Goal: Find specific page/section: Find specific page/section

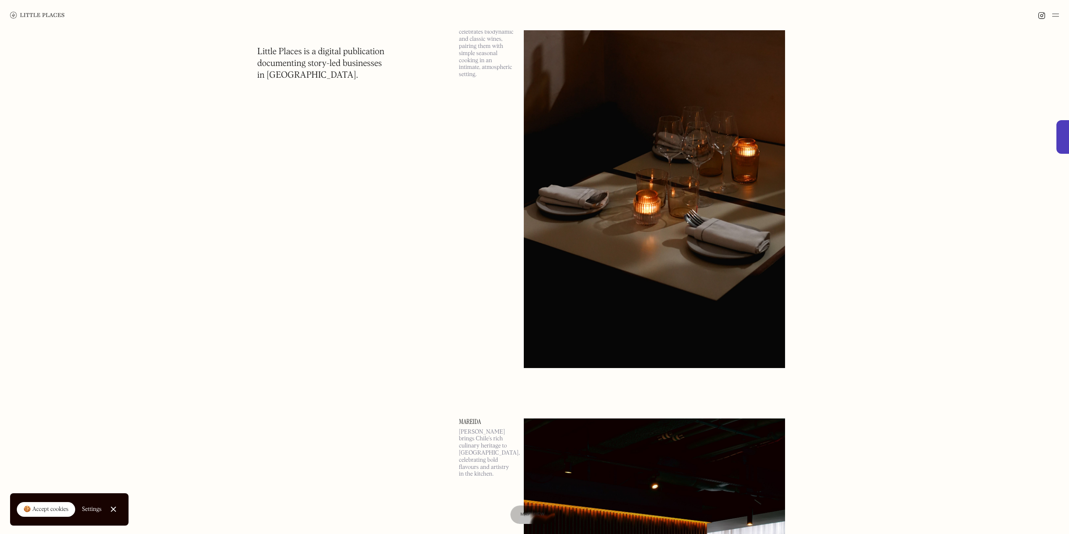
scroll to position [6090, 0]
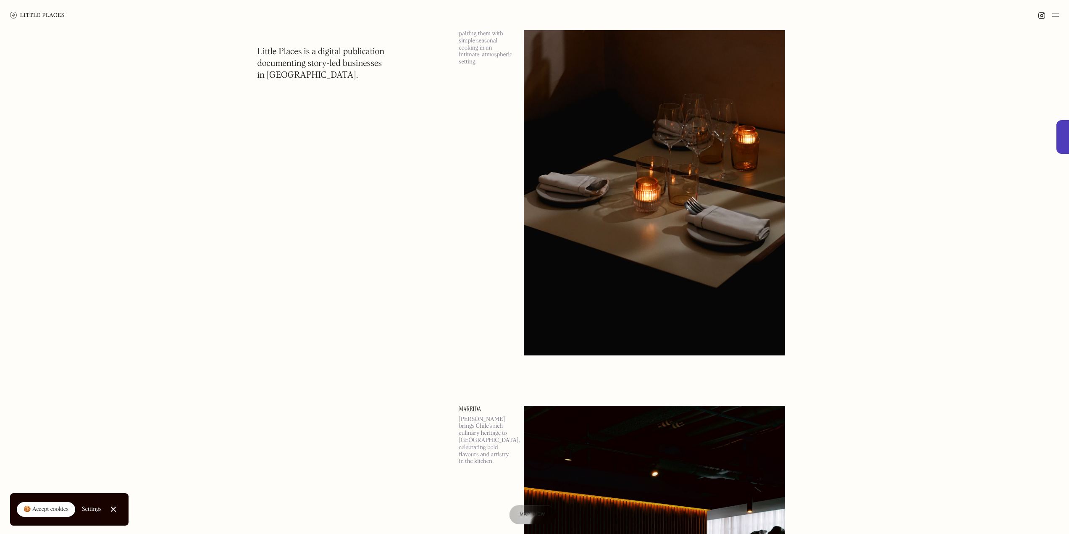
click at [524, 508] on div at bounding box center [532, 514] width 47 height 19
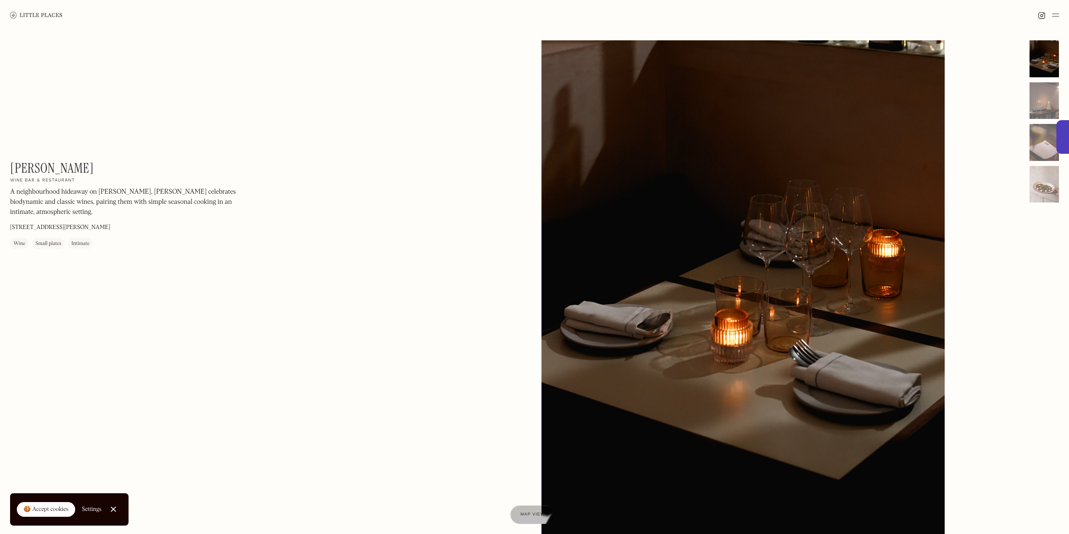
click at [18, 167] on h1 "[PERSON_NAME]" at bounding box center [52, 168] width 84 height 16
click at [21, 166] on h1 "[PERSON_NAME]" at bounding box center [52, 168] width 84 height 16
click at [18, 170] on h1 "[PERSON_NAME]" at bounding box center [52, 168] width 84 height 16
